Goal: Navigation & Orientation: Find specific page/section

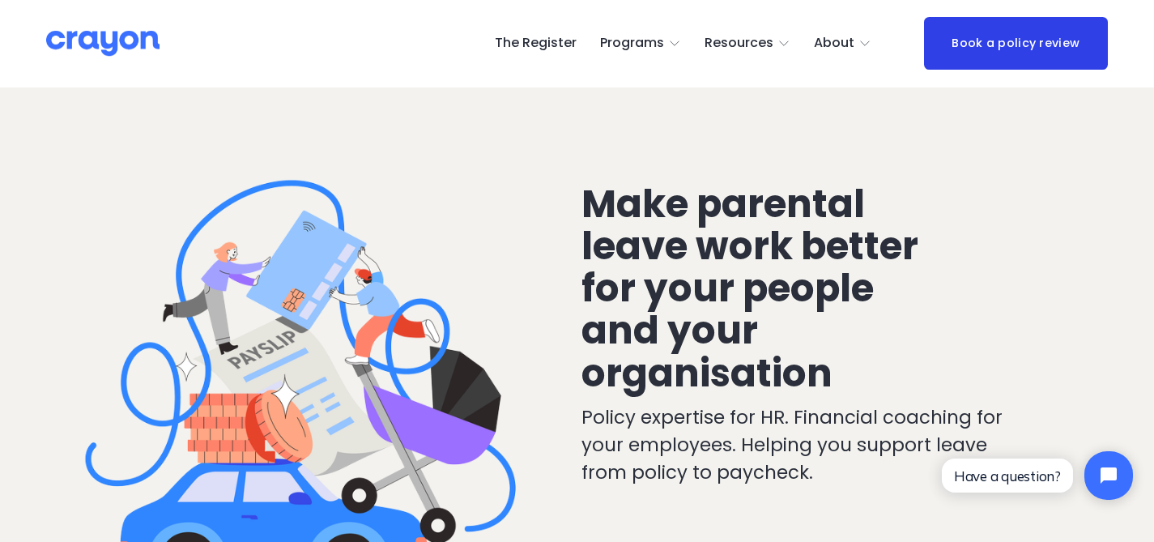
click at [0, 0] on span "Restart: Redundancy" at bounding box center [0, 0] width 0 height 0
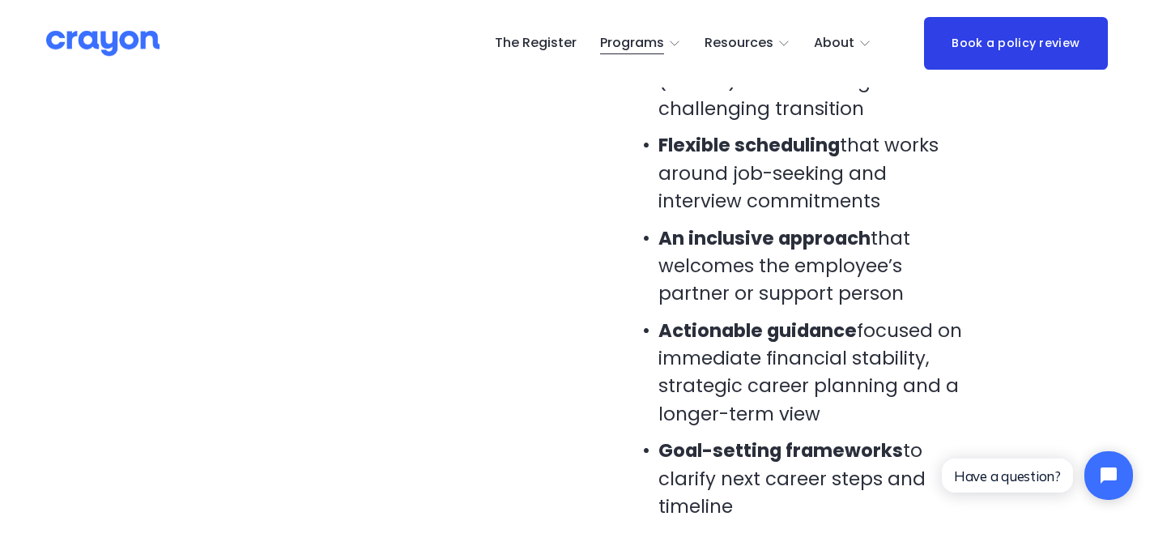
scroll to position [1278, 0]
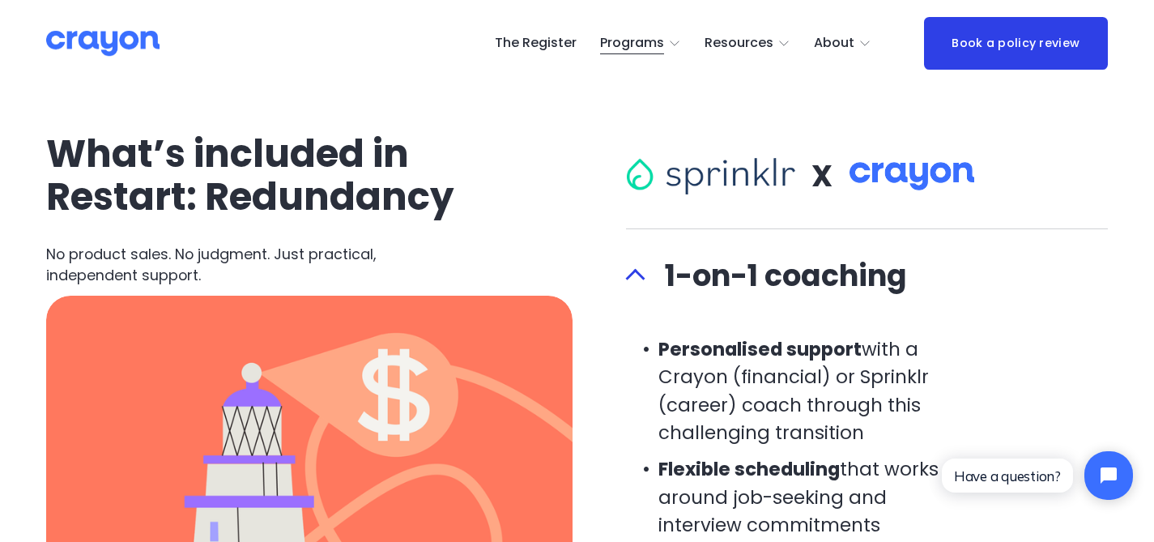
click at [534, 44] on link "The Register" at bounding box center [536, 44] width 82 height 26
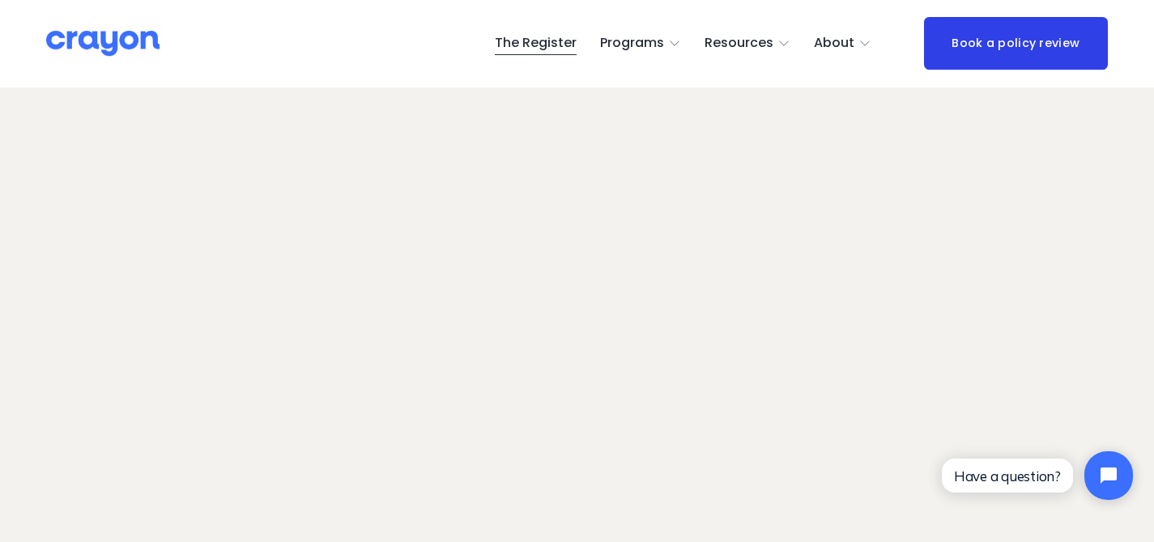
scroll to position [75, 0]
